Goal: Task Accomplishment & Management: Complete application form

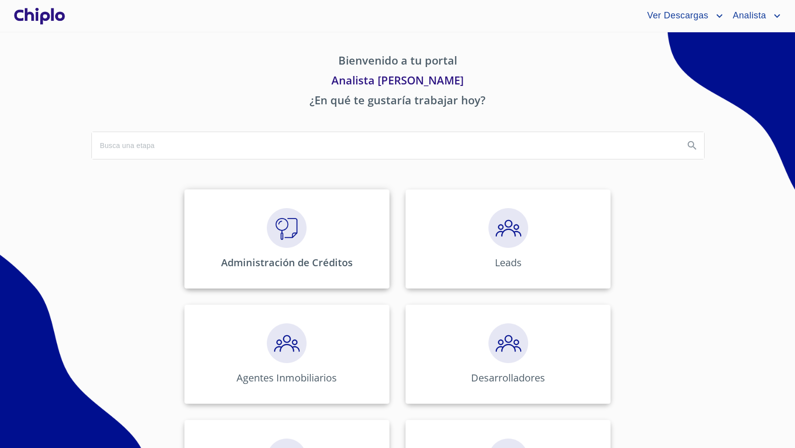
click at [292, 223] on img at bounding box center [287, 228] width 40 height 40
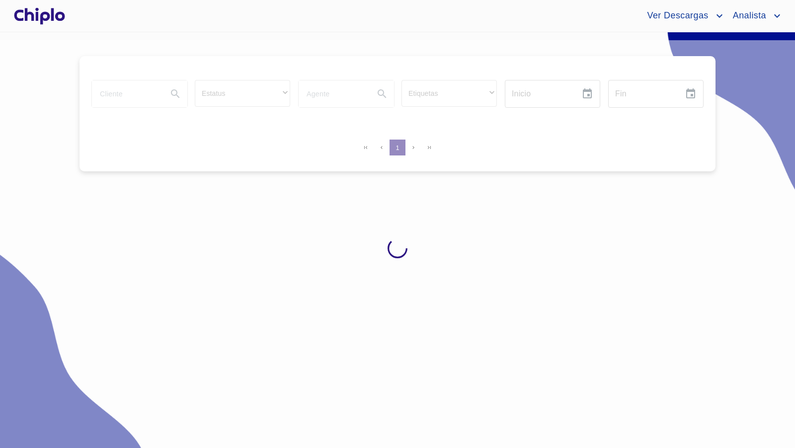
click at [116, 93] on div at bounding box center [397, 248] width 795 height 416
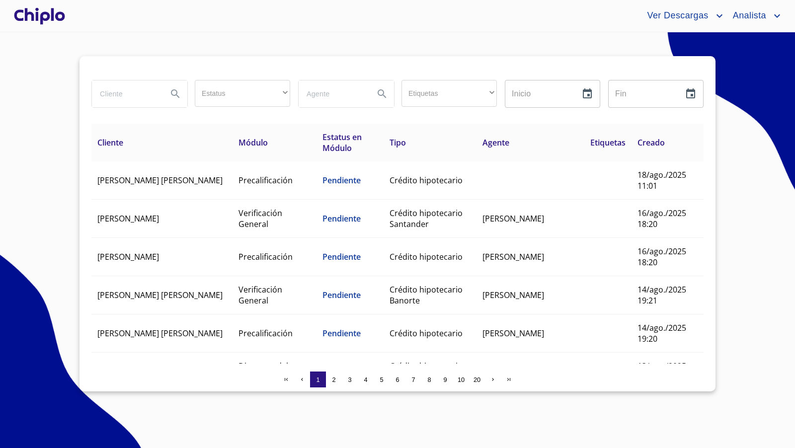
click at [122, 93] on input "search" at bounding box center [126, 93] width 68 height 27
type input "cecilia"
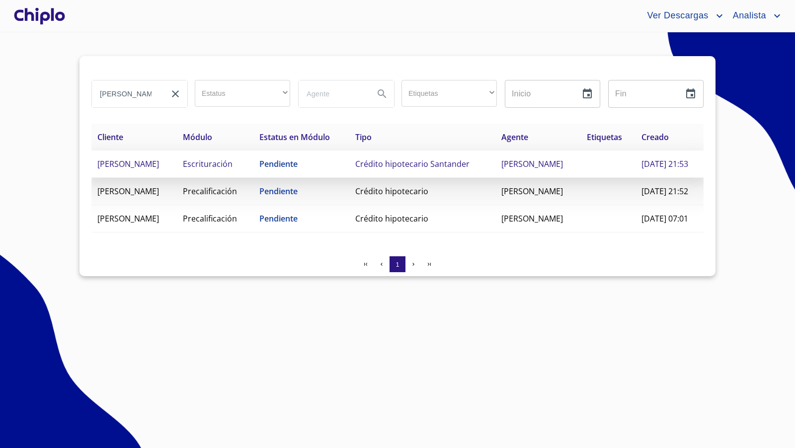
click at [177, 178] on td "[PERSON_NAME]" at bounding box center [133, 164] width 85 height 27
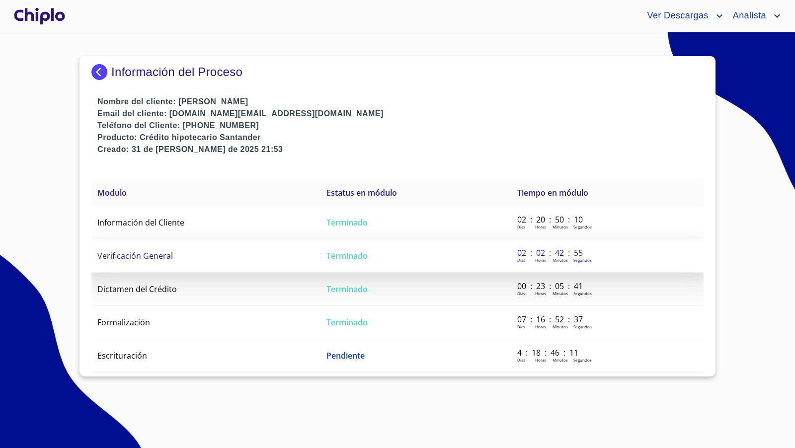
click at [142, 257] on span "Verificación General" at bounding box center [135, 255] width 76 height 11
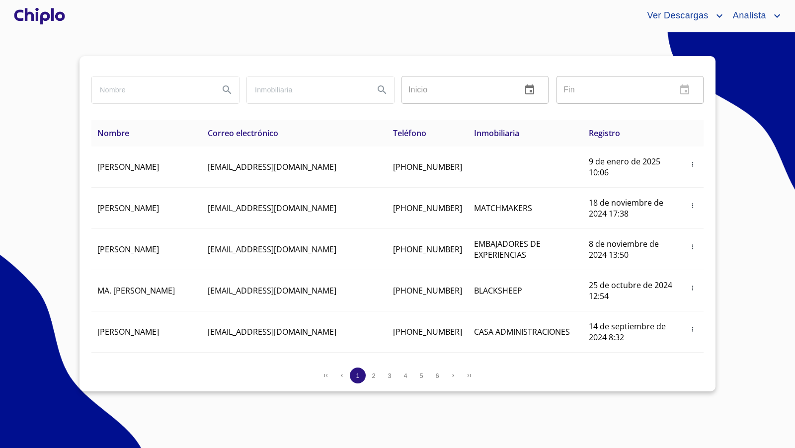
click at [127, 93] on input "search" at bounding box center [151, 90] width 119 height 27
click at [37, 20] on div at bounding box center [39, 16] width 55 height 32
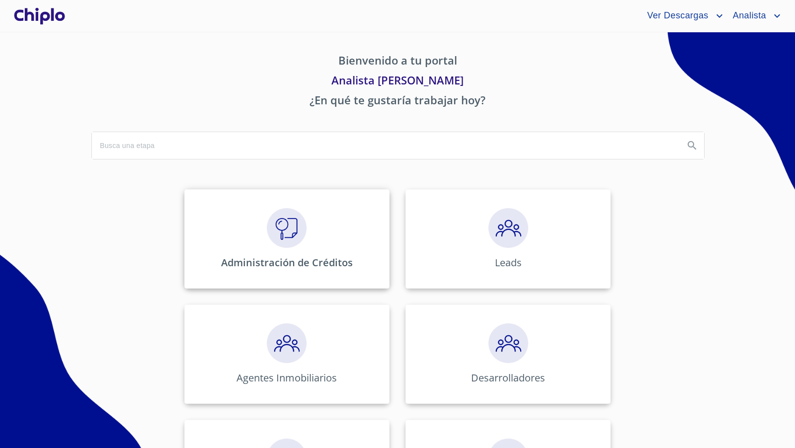
click at [268, 243] on img at bounding box center [287, 228] width 40 height 40
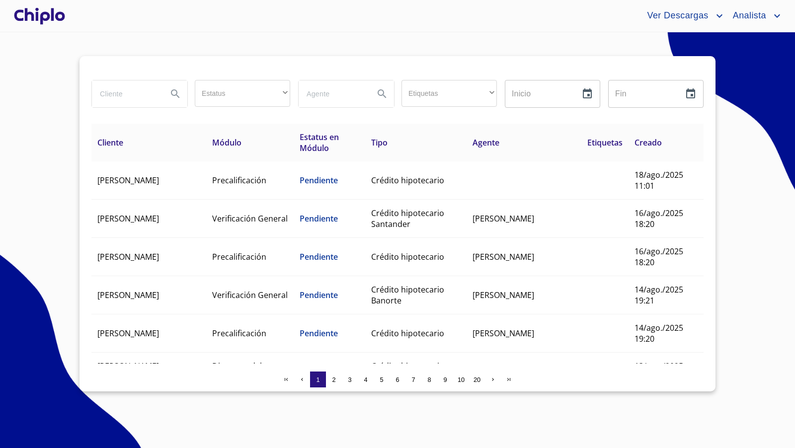
click at [131, 90] on input "search" at bounding box center [126, 93] width 68 height 27
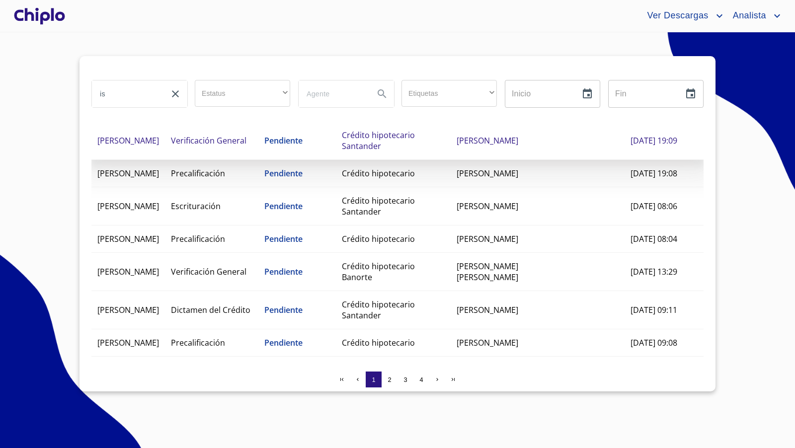
scroll to position [119, 0]
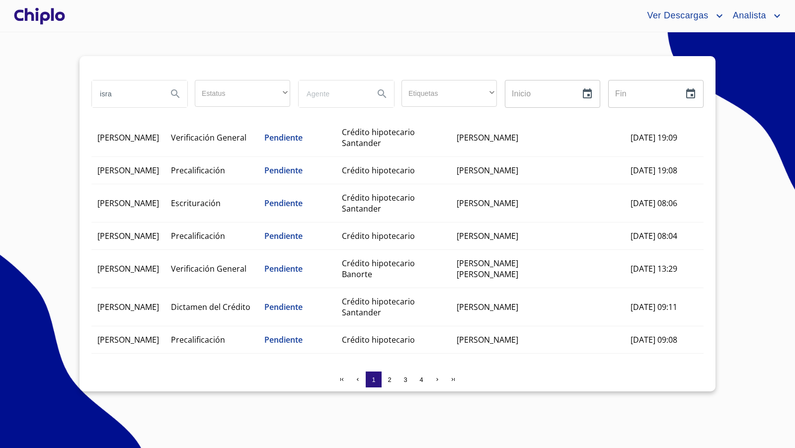
type input "isra"
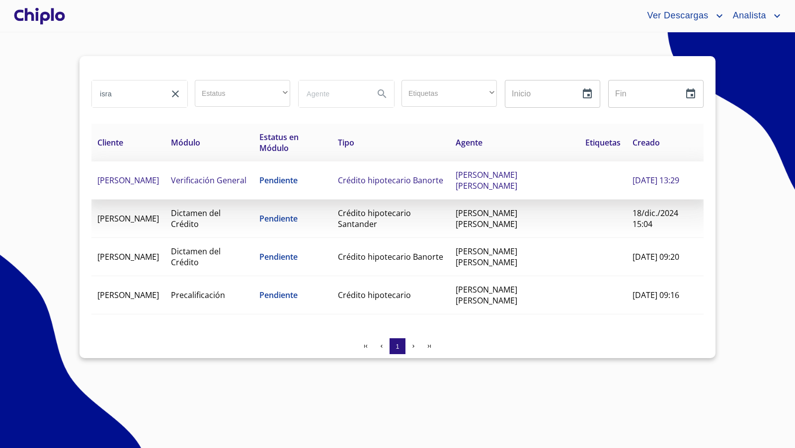
scroll to position [0, 0]
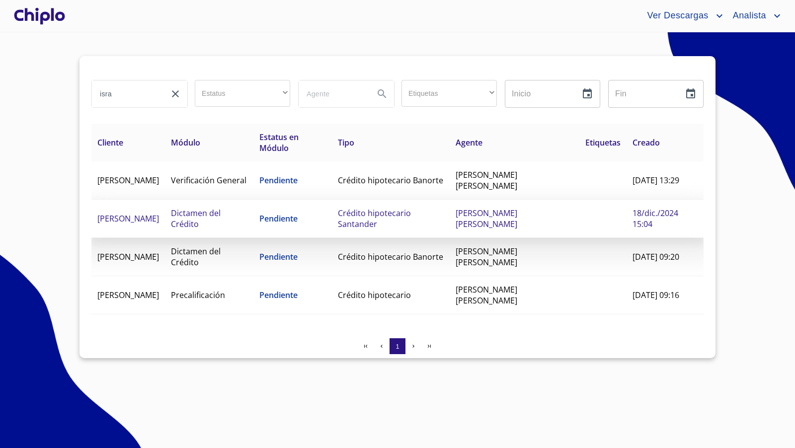
click at [409, 217] on span "Crédito hipotecario Santander" at bounding box center [374, 219] width 73 height 22
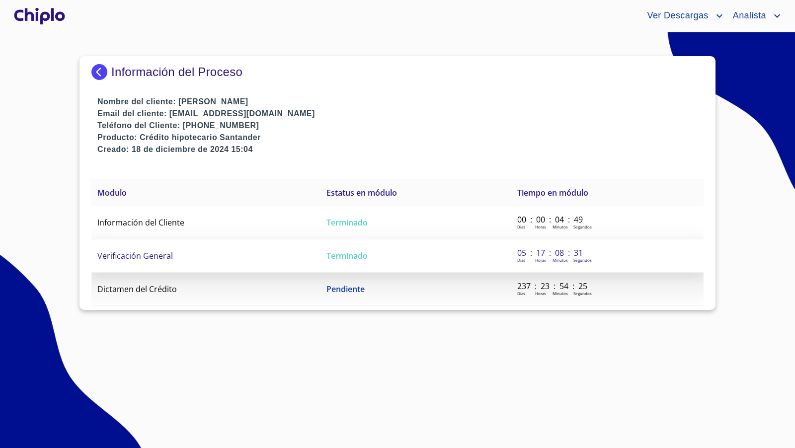
click at [201, 251] on td "Verificación General" at bounding box center [205, 255] width 229 height 33
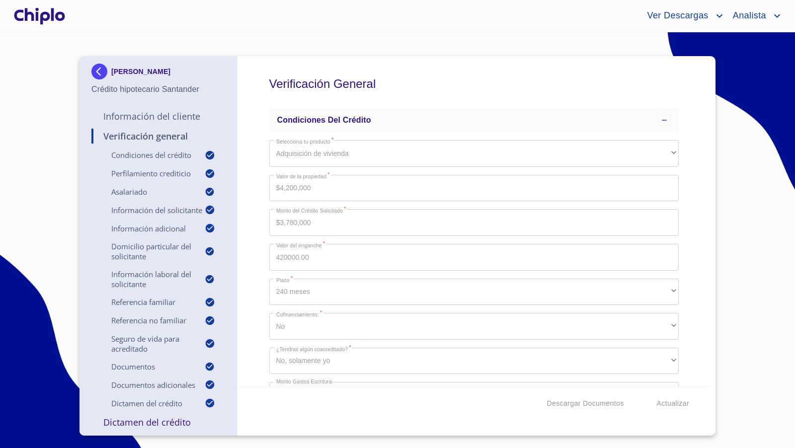
click at [688, 206] on div "Verificación General Condiciones del Crédito Selecciona tu producto   * Adquisi…" at bounding box center [475, 221] width 474 height 330
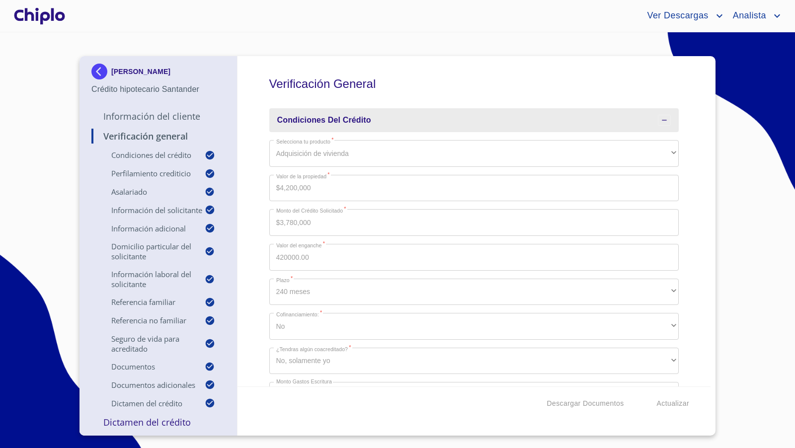
drag, startPoint x: 678, startPoint y: 216, endPoint x: 688, endPoint y: 153, distance: 64.5
click at [680, 207] on div "Verificación General Condiciones del Crédito Selecciona tu producto   * Adquisi…" at bounding box center [475, 221] width 474 height 330
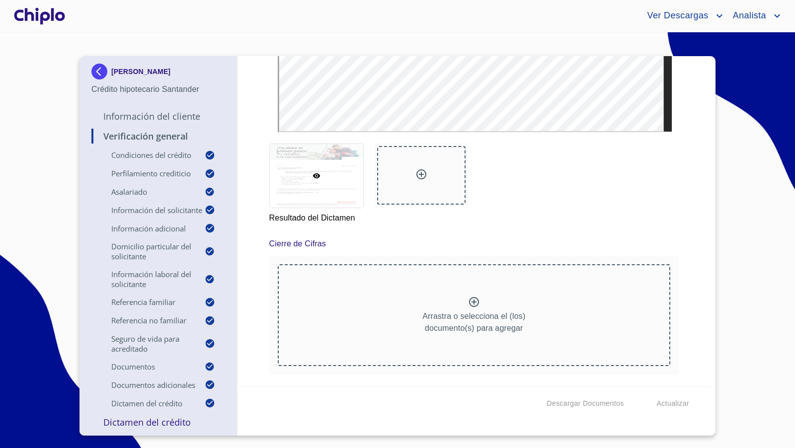
scroll to position [9048, 0]
click at [165, 423] on p "Dictamen del Crédito" at bounding box center [158, 422] width 134 height 12
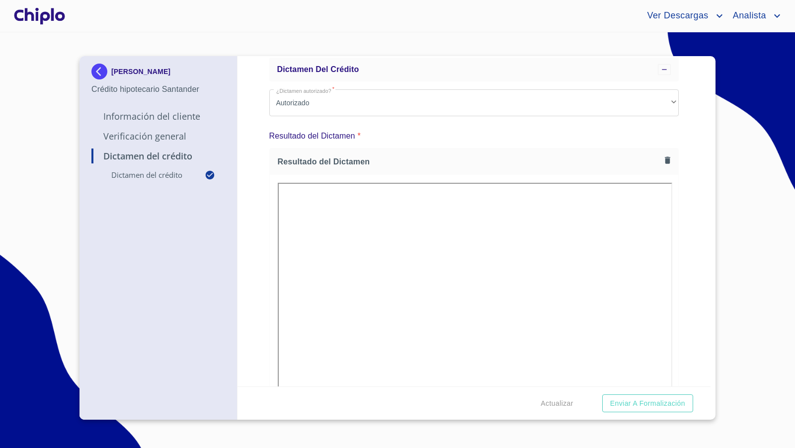
scroll to position [64, 0]
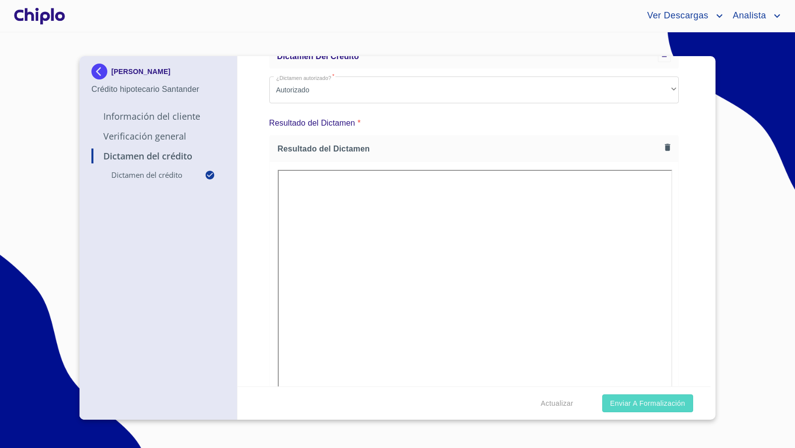
click at [672, 402] on span "Enviar a Formalización" at bounding box center [647, 404] width 75 height 12
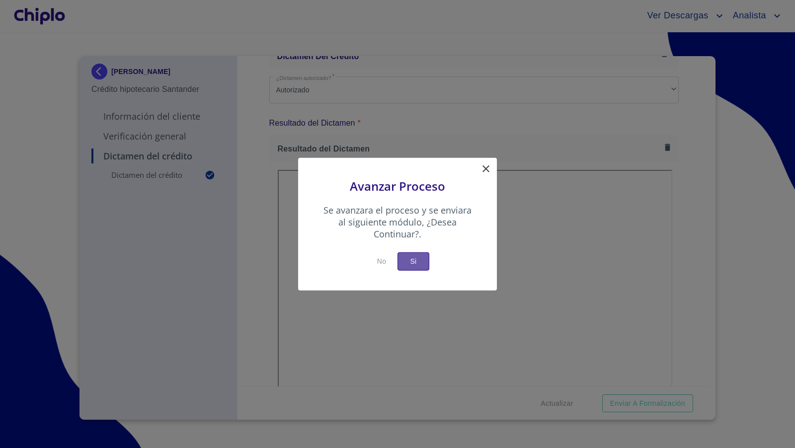
click at [423, 264] on button "Si" at bounding box center [414, 261] width 32 height 18
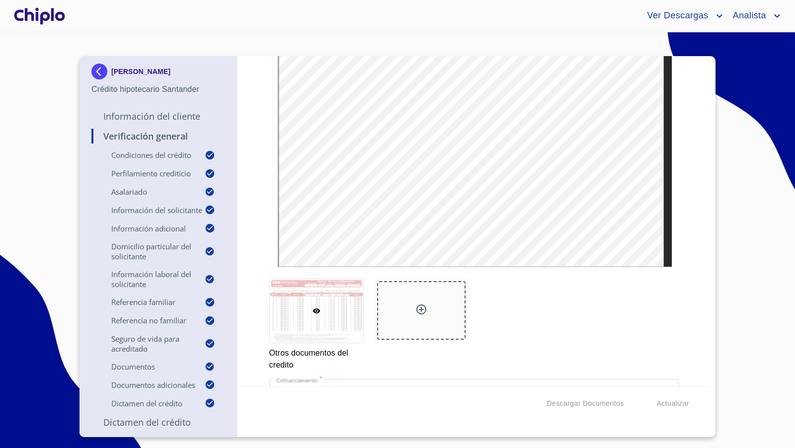
scroll to position [8157, 0]
click at [424, 296] on div at bounding box center [421, 305] width 88 height 59
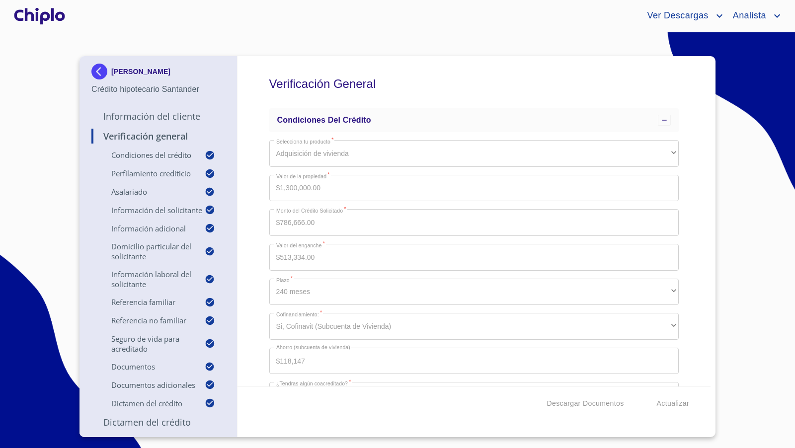
scroll to position [8157, 0]
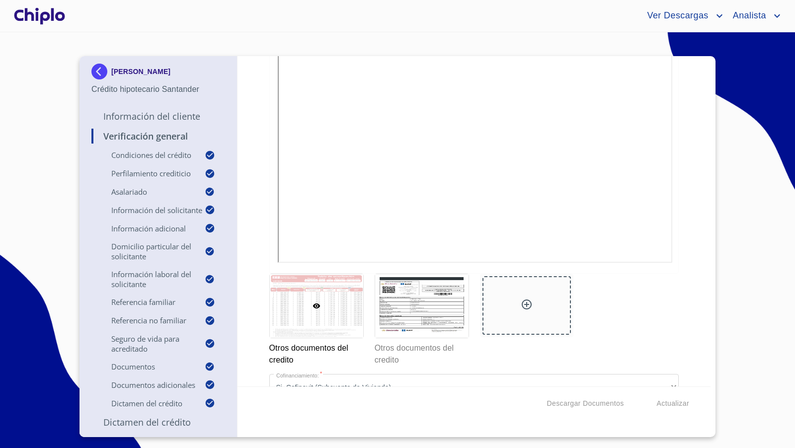
click at [54, 15] on div at bounding box center [39, 16] width 55 height 32
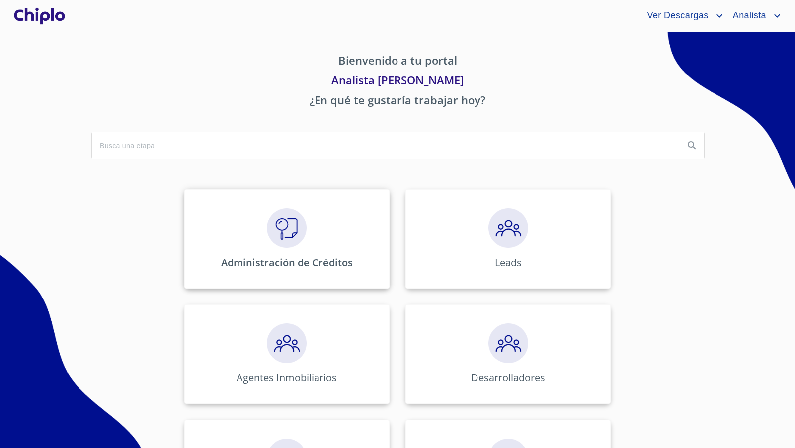
click at [306, 227] on div "Administración de Créditos" at bounding box center [286, 238] width 205 height 99
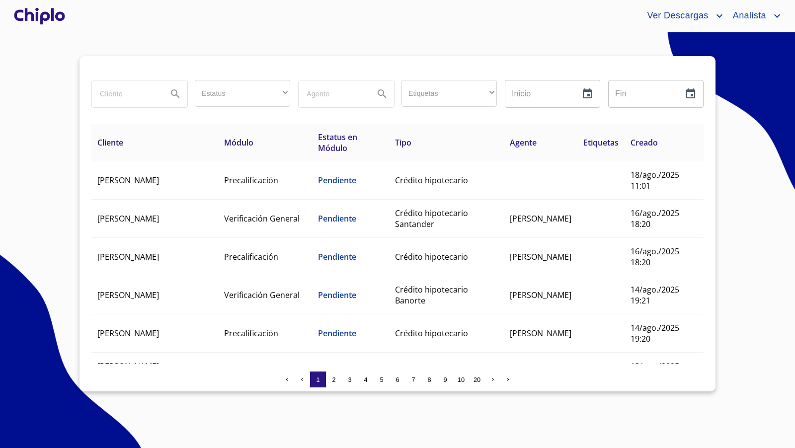
click at [135, 97] on input "search" at bounding box center [126, 93] width 68 height 27
type input "maya"
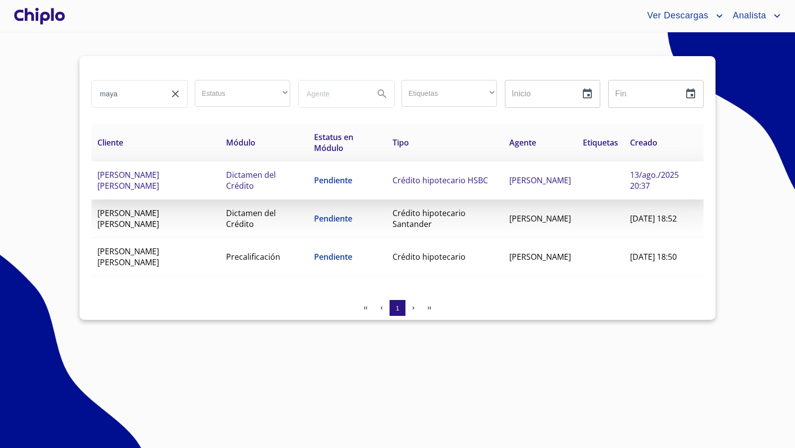
click at [159, 179] on span "[PERSON_NAME] [PERSON_NAME]" at bounding box center [128, 180] width 62 height 22
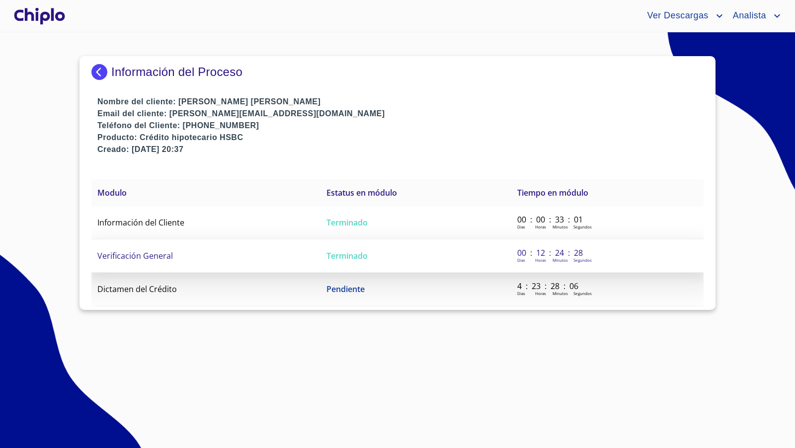
click at [148, 257] on span "Verificación General" at bounding box center [135, 255] width 76 height 11
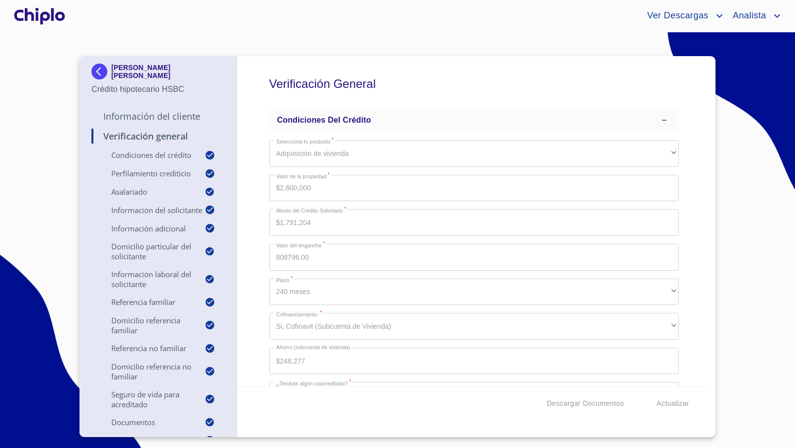
click at [699, 225] on div "Verificación General Condiciones del Crédito Selecciona tu producto   * Adquisi…" at bounding box center [475, 221] width 474 height 330
